Goal: Check status: Check status

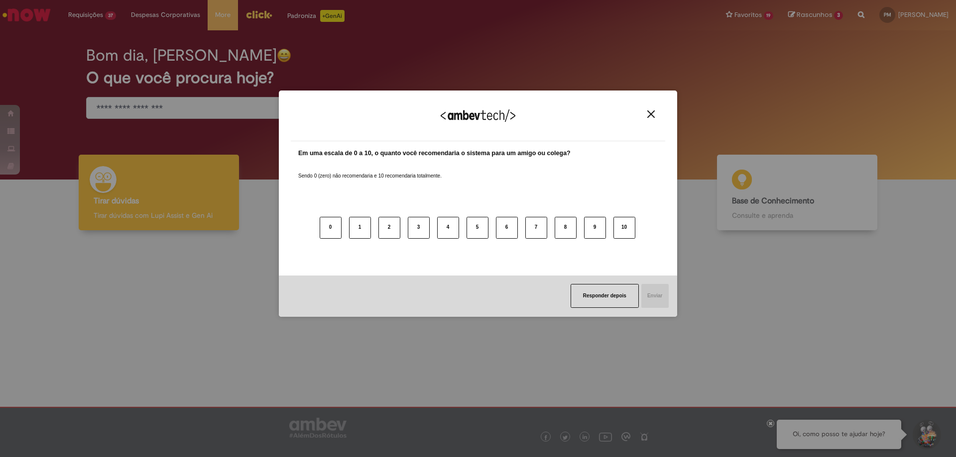
click at [653, 115] on img "Close" at bounding box center [650, 113] width 7 height 7
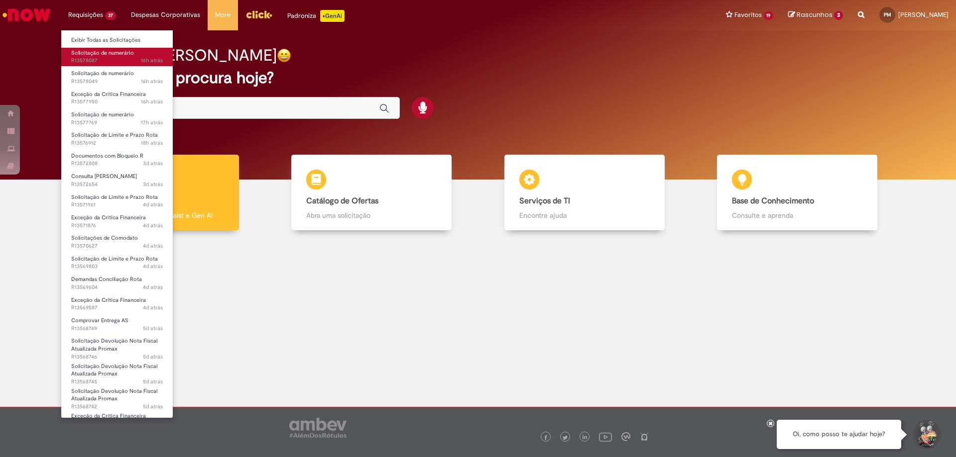
click at [88, 56] on span "Solicitação de numerário" at bounding box center [102, 52] width 63 height 7
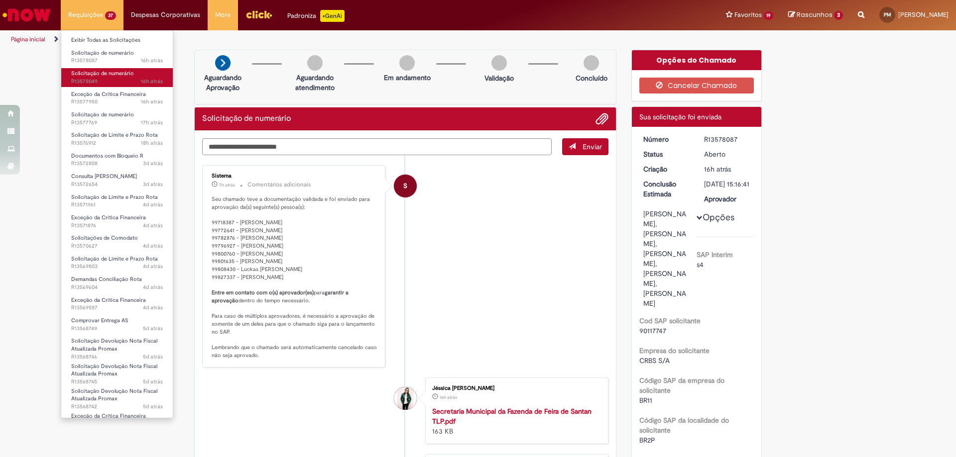
click at [132, 78] on span "16h atrás 16 horas atrás R13578049" at bounding box center [117, 82] width 92 height 8
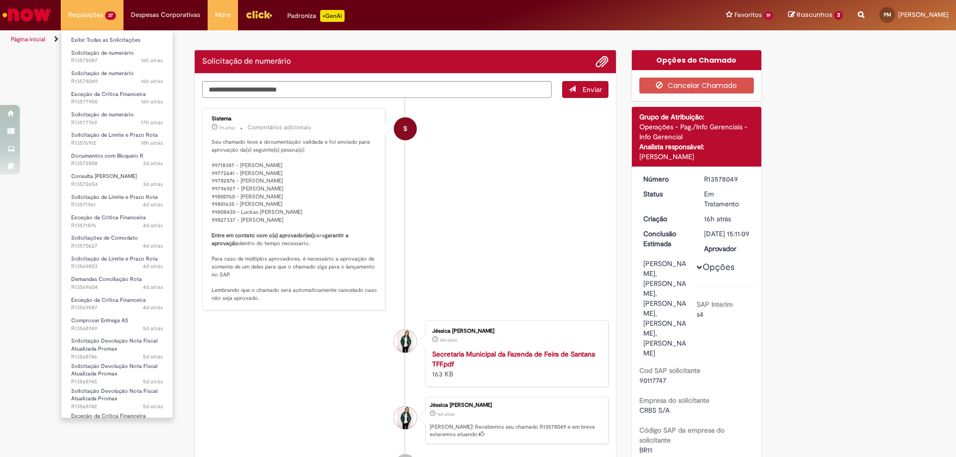
click at [129, 108] on li "Solicitação de numerário 17h atrás 17 horas atrás R13577769" at bounding box center [116, 118] width 111 height 20
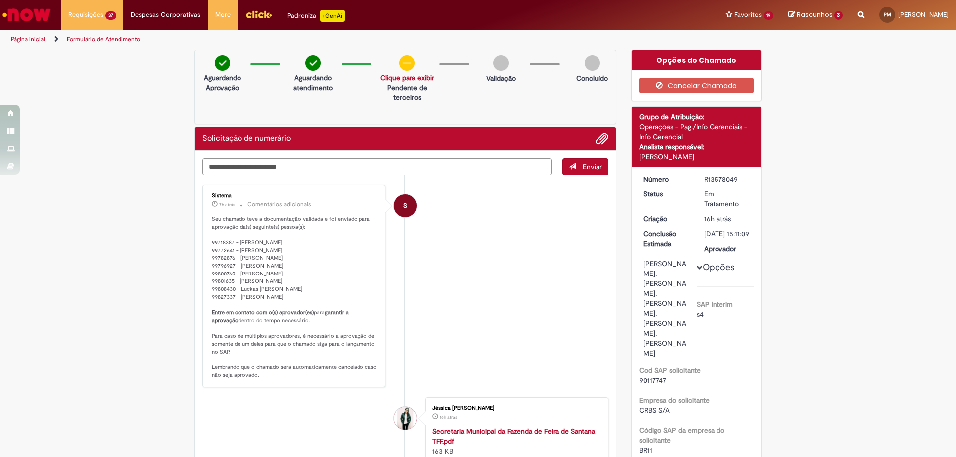
click at [261, 291] on p "Seu chamado teve a documentação validada e foi enviado para aprovação da(s) seg…" at bounding box center [295, 297] width 166 height 164
click at [220, 243] on p "Seu chamado teve a documentação validada e foi enviado para aprovação da(s) seg…" at bounding box center [295, 297] width 166 height 164
click at [230, 258] on p "Seu chamado teve a documentação validada e foi enviado para aprovação da(s) seg…" at bounding box center [295, 297] width 166 height 164
click at [217, 296] on p "Seu chamado teve a documentação validada e foi enviado para aprovação da(s) seg…" at bounding box center [295, 297] width 166 height 164
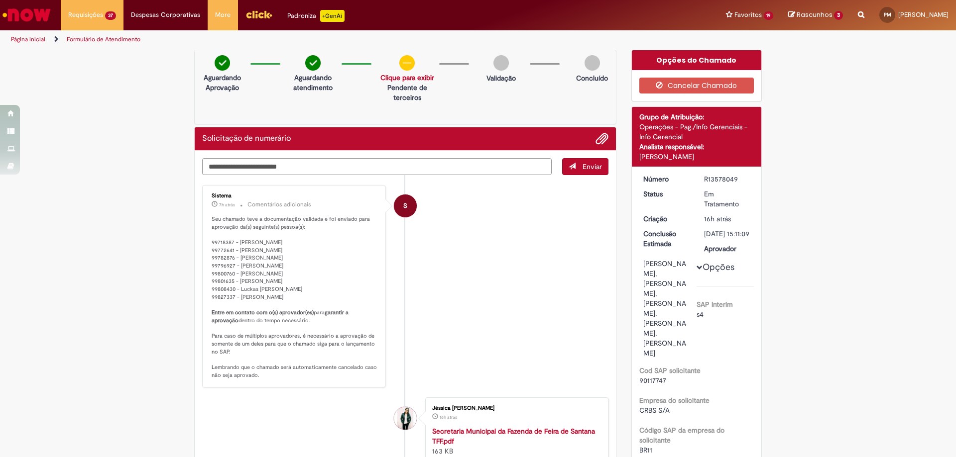
click at [217, 296] on p "Seu chamado teve a documentação validada e foi enviado para aprovação da(s) seg…" at bounding box center [295, 297] width 166 height 164
copy p "99827337"
click at [405, 257] on div "S" at bounding box center [405, 294] width 25 height 203
click at [332, 300] on p "Seu chamado teve a documentação validada e foi enviado para aprovação da(s) seg…" at bounding box center [295, 297] width 166 height 164
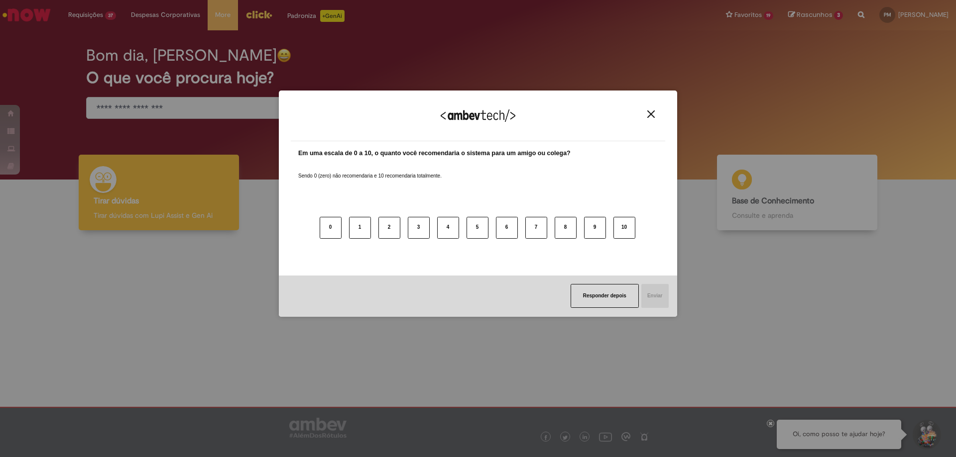
click at [653, 114] on img "Close" at bounding box center [650, 113] width 7 height 7
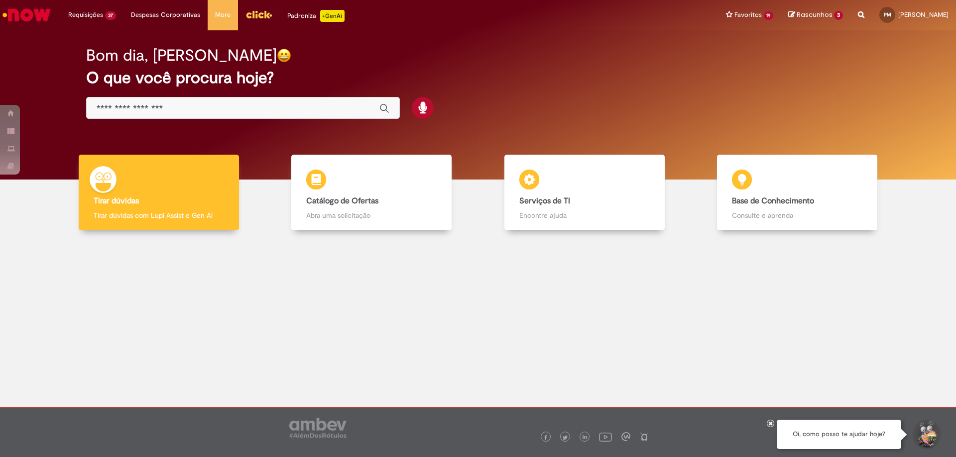
click at [342, 387] on div at bounding box center [477, 315] width 941 height 155
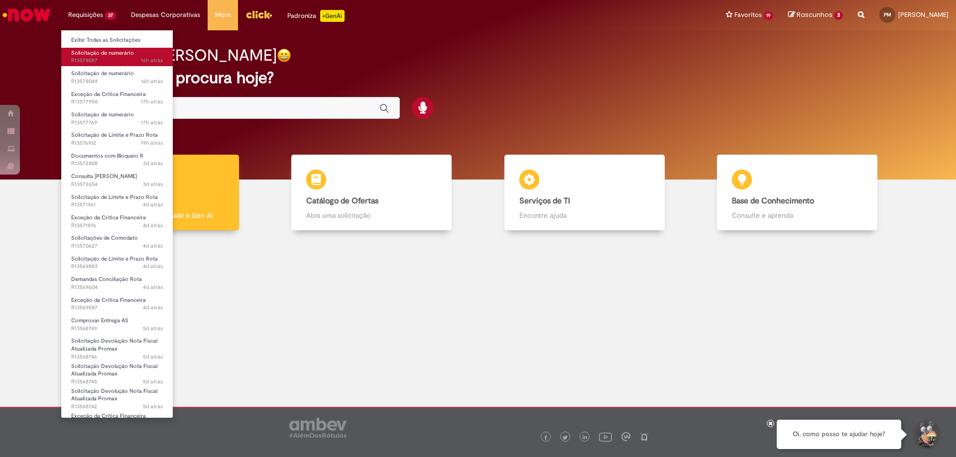
click at [104, 52] on span "Solicitação de numerário" at bounding box center [102, 52] width 63 height 7
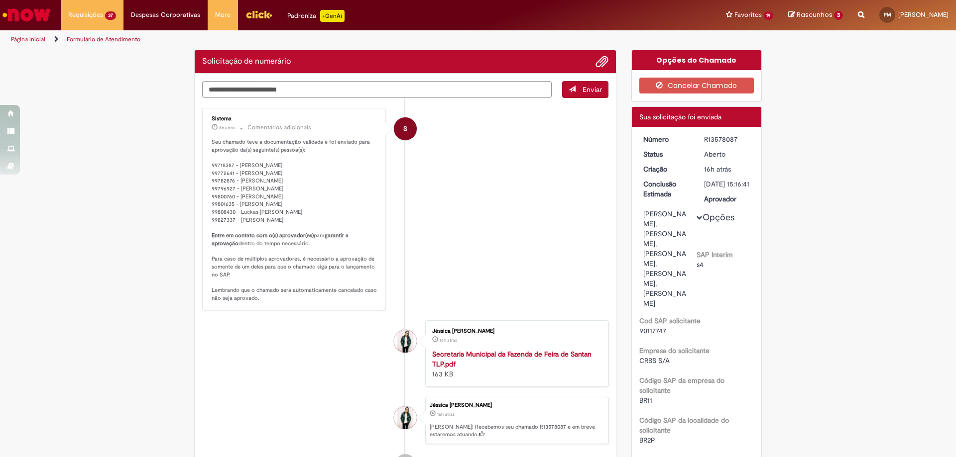
click at [409, 233] on div "S" at bounding box center [405, 217] width 25 height 203
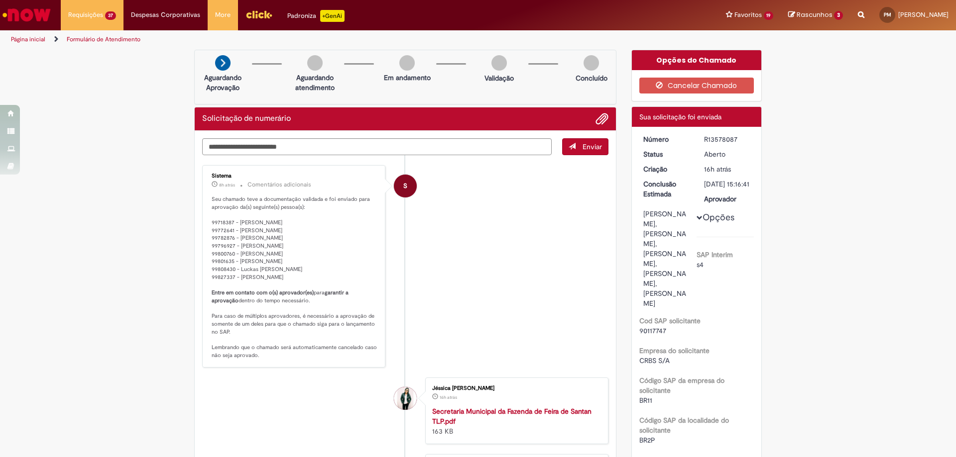
click at [290, 242] on p "Seu chamado teve a documentação validada e foi enviado para aprovação da(s) seg…" at bounding box center [295, 278] width 166 height 164
click at [220, 223] on p "Seu chamado teve a documentação validada e foi enviado para aprovação da(s) seg…" at bounding box center [295, 278] width 166 height 164
click at [227, 255] on p "Seu chamado teve a documentação validada e foi enviado para aprovação da(s) seg…" at bounding box center [295, 278] width 166 height 164
drag, startPoint x: 230, startPoint y: 254, endPoint x: 211, endPoint y: 250, distance: 19.2
click at [212, 250] on p "Seu chamado teve a documentação validada e foi enviado para aprovação da(s) seg…" at bounding box center [295, 278] width 166 height 164
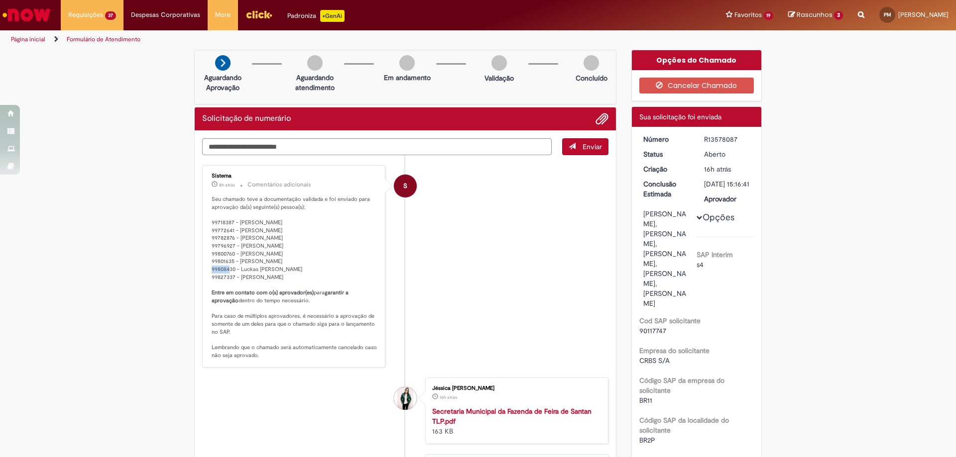
click at [221, 255] on p "Seu chamado teve a documentação validada e foi enviado para aprovação da(s) seg…" at bounding box center [295, 278] width 166 height 164
drag, startPoint x: 231, startPoint y: 254, endPoint x: 206, endPoint y: 254, distance: 25.9
click at [206, 254] on div "Sistema 8h atrás 8 horas atrás Comentários adicionais Seu chamado teve a docume…" at bounding box center [293, 266] width 177 height 197
copy p "99800760"
click at [336, 311] on p "Seu chamado teve a documentação validada e foi enviado para aprovação da(s) seg…" at bounding box center [295, 278] width 166 height 164
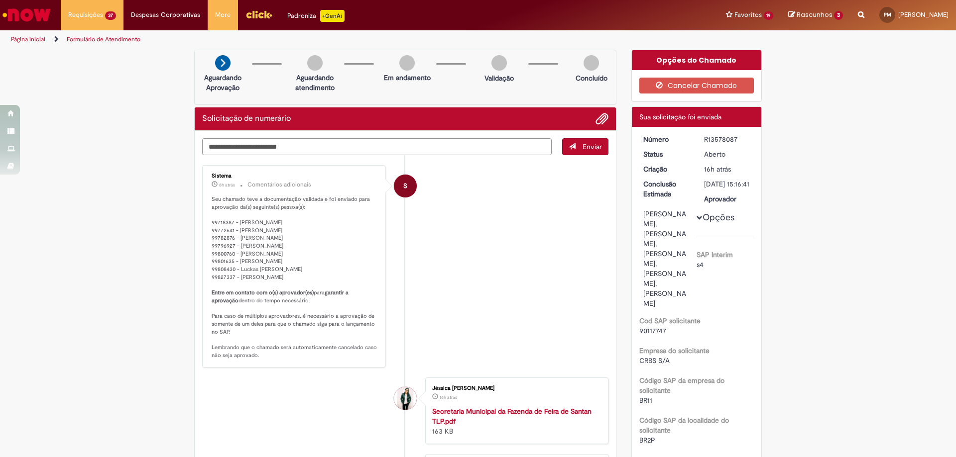
click at [285, 271] on p "Seu chamado teve a documentação validada e foi enviado para aprovação da(s) seg…" at bounding box center [295, 278] width 166 height 164
click at [270, 283] on p "Seu chamado teve a documentação validada e foi enviado para aprovação da(s) seg…" at bounding box center [295, 278] width 166 height 164
click at [234, 288] on p "Seu chamado teve a documentação validada e foi enviado para aprovação da(s) seg…" at bounding box center [295, 278] width 166 height 164
click at [266, 227] on p "Seu chamado teve a documentação validada e foi enviado para aprovação da(s) seg…" at bounding box center [295, 278] width 166 height 164
click at [233, 246] on p "Seu chamado teve a documentação validada e foi enviado para aprovação da(s) seg…" at bounding box center [295, 278] width 166 height 164
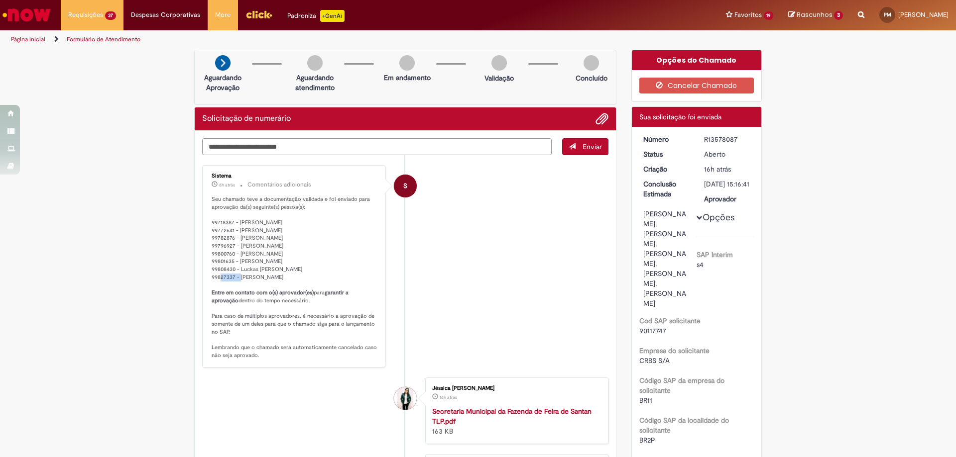
drag, startPoint x: 230, startPoint y: 261, endPoint x: 204, endPoint y: 262, distance: 26.4
click at [205, 262] on div "Sistema 8h atrás 8 horas atrás Comentários adicionais Seu chamado teve a docume…" at bounding box center [293, 266] width 177 height 197
copy p "99801635"
click at [544, 201] on li "S Sistema 8h atrás 8 horas atrás Comentários adicionais Seu chamado teve a docu…" at bounding box center [405, 266] width 406 height 203
click at [514, 327] on li "S Sistema 8h atrás 8 horas atrás Comentários adicionais Seu chamado teve a docu…" at bounding box center [405, 266] width 406 height 203
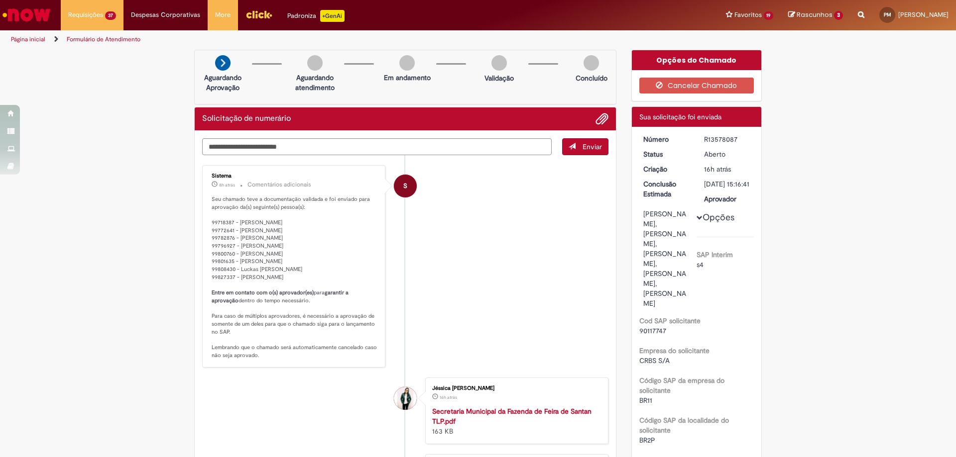
click at [514, 326] on li "S Sistema 8h atrás 8 horas atrás Comentários adicionais Seu chamado teve a docu…" at bounding box center [405, 266] width 406 height 203
click at [293, 255] on p "Seu chamado teve a documentação validada e foi enviado para aprovação da(s) seg…" at bounding box center [295, 278] width 166 height 164
click at [385, 242] on li "S Sistema 8h atrás 8 horas atrás Comentários adicionais Seu chamado teve a docu…" at bounding box center [405, 266] width 406 height 203
drag, startPoint x: 283, startPoint y: 236, endPoint x: 287, endPoint y: 240, distance: 5.3
click at [285, 238] on p "Seu chamado teve a documentação validada e foi enviado para aprovação da(s) seg…" at bounding box center [295, 278] width 166 height 164
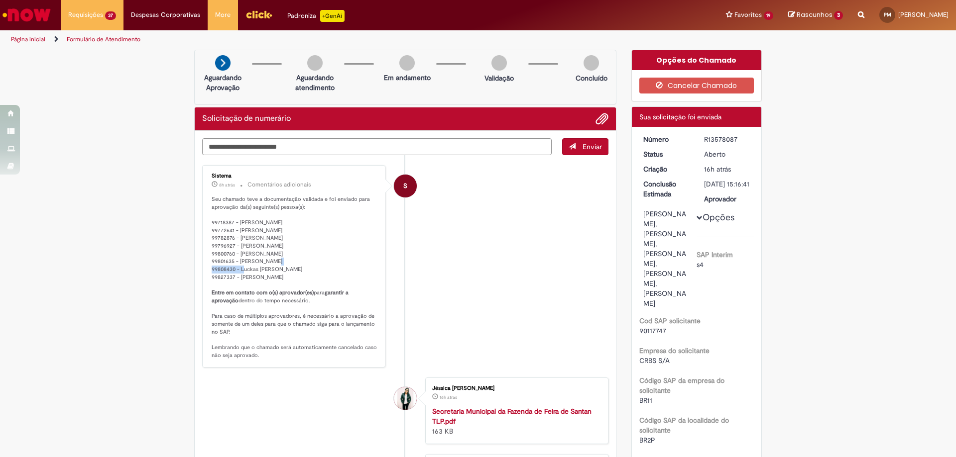
drag, startPoint x: 324, startPoint y: 243, endPoint x: 243, endPoint y: 251, distance: 81.5
click at [243, 251] on p "Seu chamado teve a documentação validada e foi enviado para aprovação da(s) seg…" at bounding box center [295, 278] width 166 height 164
click at [262, 259] on p "Seu chamado teve a documentação validada e foi enviado para aprovação da(s) seg…" at bounding box center [295, 278] width 166 height 164
click at [304, 248] on p "Seu chamado teve a documentação validada e foi enviado para aprovação da(s) seg…" at bounding box center [295, 278] width 166 height 164
click at [274, 273] on p "Seu chamado teve a documentação validada e foi enviado para aprovação da(s) seg…" at bounding box center [295, 278] width 166 height 164
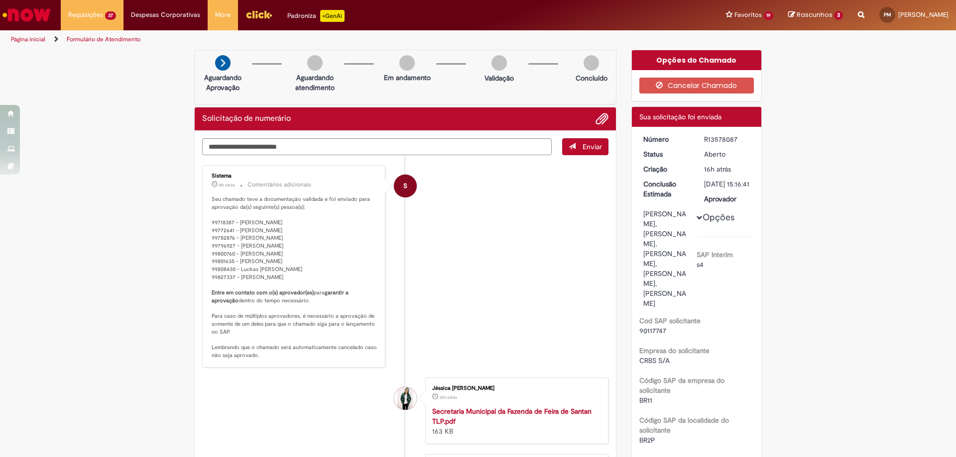
click at [272, 235] on p "Seu chamado teve a documentação validada e foi enviado para aprovação da(s) seg…" at bounding box center [295, 278] width 166 height 164
drag, startPoint x: 298, startPoint y: 229, endPoint x: 235, endPoint y: 228, distance: 62.2
click at [235, 228] on p "Seu chamado teve a documentação validada e foi enviado para aprovação da(s) seg…" at bounding box center [295, 278] width 166 height 164
copy p "[PERSON_NAME]"
click at [479, 324] on li "S Sistema 8h atrás 8 horas atrás Comentários adicionais Seu chamado teve a docu…" at bounding box center [405, 266] width 406 height 203
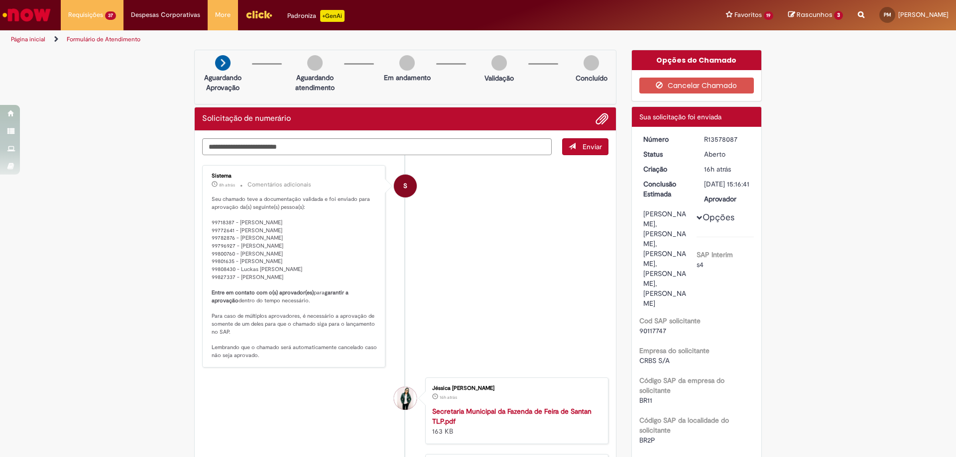
click at [306, 284] on p "Seu chamado teve a documentação validada e foi enviado para aprovação da(s) seg…" at bounding box center [295, 278] width 166 height 164
drag, startPoint x: 333, startPoint y: 278, endPoint x: 268, endPoint y: 247, distance: 72.6
click at [268, 247] on p "Seu chamado teve a documentação validada e foi enviado para aprovação da(s) seg…" at bounding box center [295, 278] width 166 height 164
drag, startPoint x: 333, startPoint y: 272, endPoint x: 330, endPoint y: 247, distance: 25.1
click at [333, 272] on p "Seu chamado teve a documentação validada e foi enviado para aprovação da(s) seg…" at bounding box center [295, 278] width 166 height 164
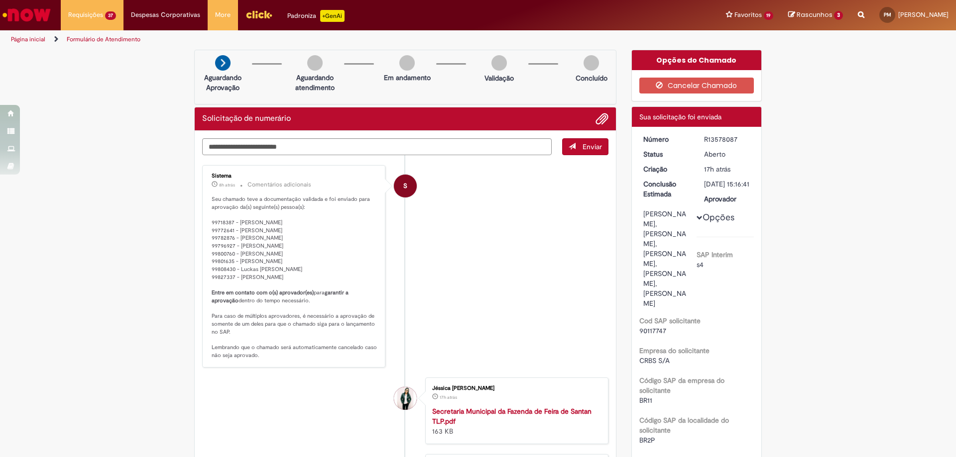
click at [352, 257] on p "Seu chamado teve a documentação validada e foi enviado para aprovação da(s) seg…" at bounding box center [295, 278] width 166 height 164
click at [234, 256] on p "Seu chamado teve a documentação validada e foi enviado para aprovação da(s) seg…" at bounding box center [295, 278] width 166 height 164
drag, startPoint x: 234, startPoint y: 246, endPoint x: 302, endPoint y: 242, distance: 67.8
click at [302, 242] on p "Seu chamado teve a documentação validada e foi enviado para aprovação da(s) seg…" at bounding box center [295, 278] width 166 height 164
click at [303, 244] on p "Seu chamado teve a documentação validada e foi enviado para aprovação da(s) seg…" at bounding box center [295, 278] width 166 height 164
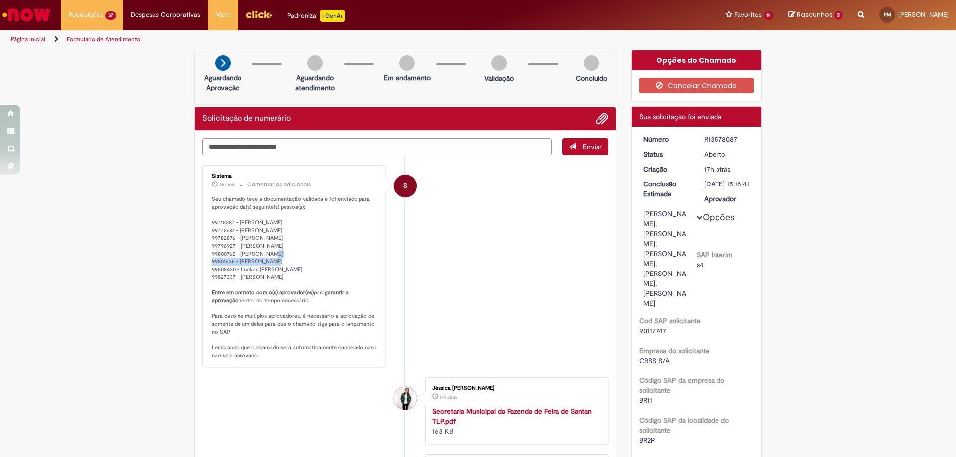
drag, startPoint x: 313, startPoint y: 247, endPoint x: 236, endPoint y: 245, distance: 76.2
click at [236, 245] on p "Seu chamado teve a documentação validada e foi enviado para aprovação da(s) seg…" at bounding box center [295, 278] width 166 height 164
copy p "[PERSON_NAME]"
click at [350, 302] on b "garantir a aprovação" at bounding box center [281, 296] width 138 height 15
click at [242, 276] on p "Seu chamado teve a documentação validada e foi enviado para aprovação da(s) seg…" at bounding box center [295, 278] width 166 height 164
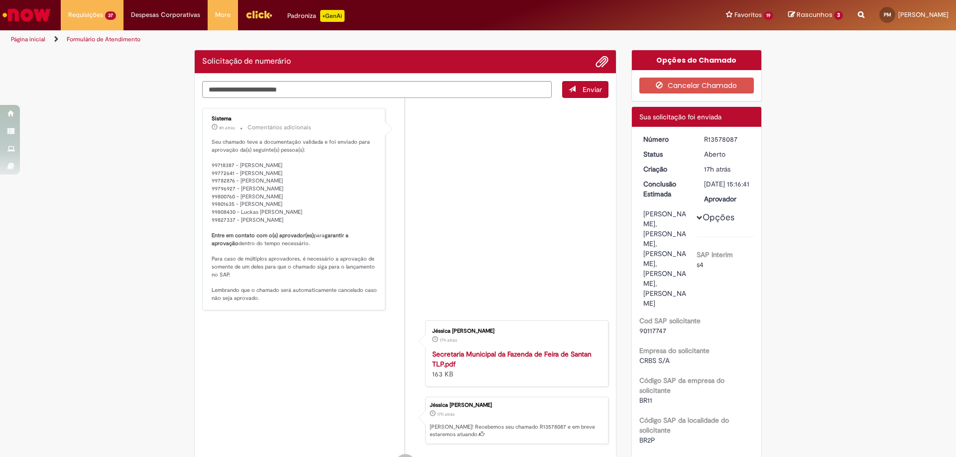
click at [353, 217] on p "Seu chamado teve a documentação validada e foi enviado para aprovação da(s) seg…" at bounding box center [295, 220] width 166 height 164
